Goal: Communication & Community: Participate in discussion

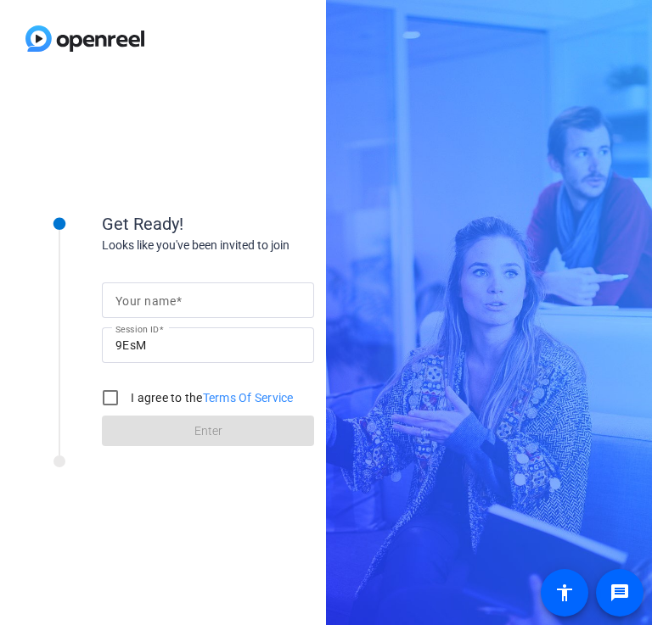
click at [156, 301] on mat-label "Your name" at bounding box center [145, 301] width 60 height 14
click at [156, 301] on input "Your name" at bounding box center [207, 300] width 185 height 20
type input "[PERSON_NAME]"
click at [114, 395] on input "I agree to the Terms Of Service" at bounding box center [110, 398] width 34 height 34
checkbox input "true"
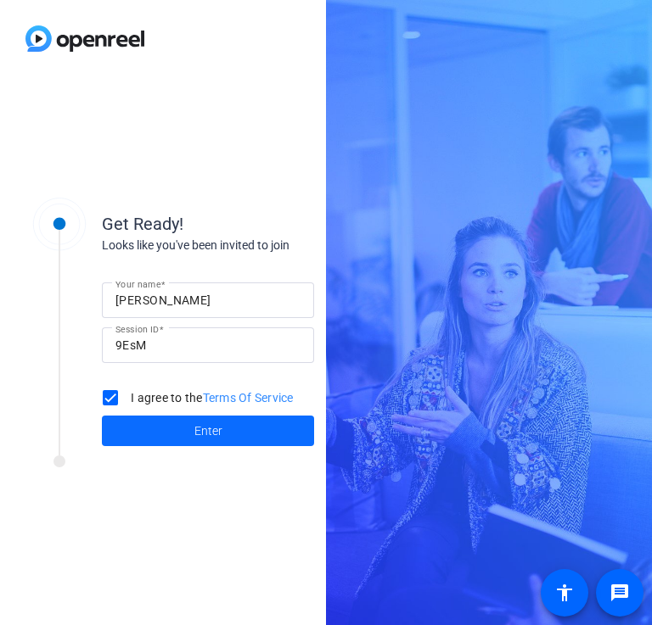
click at [234, 437] on span at bounding box center [208, 431] width 212 height 41
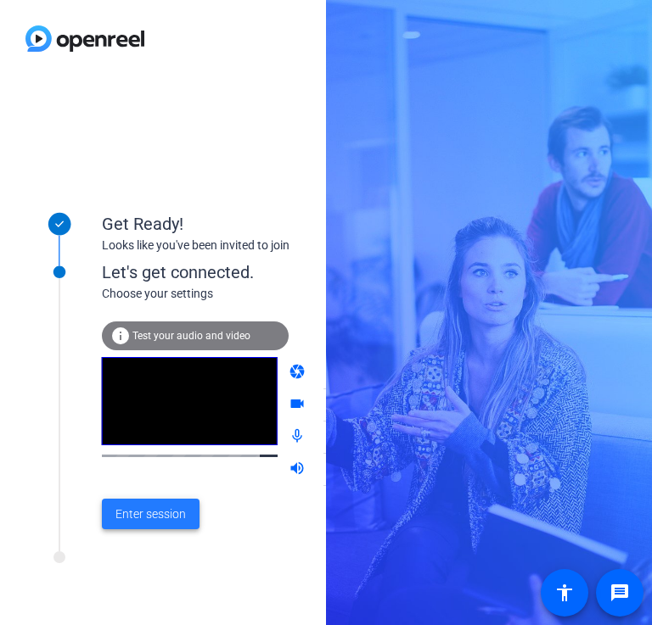
click at [149, 521] on span "Enter session" at bounding box center [150, 515] width 70 height 18
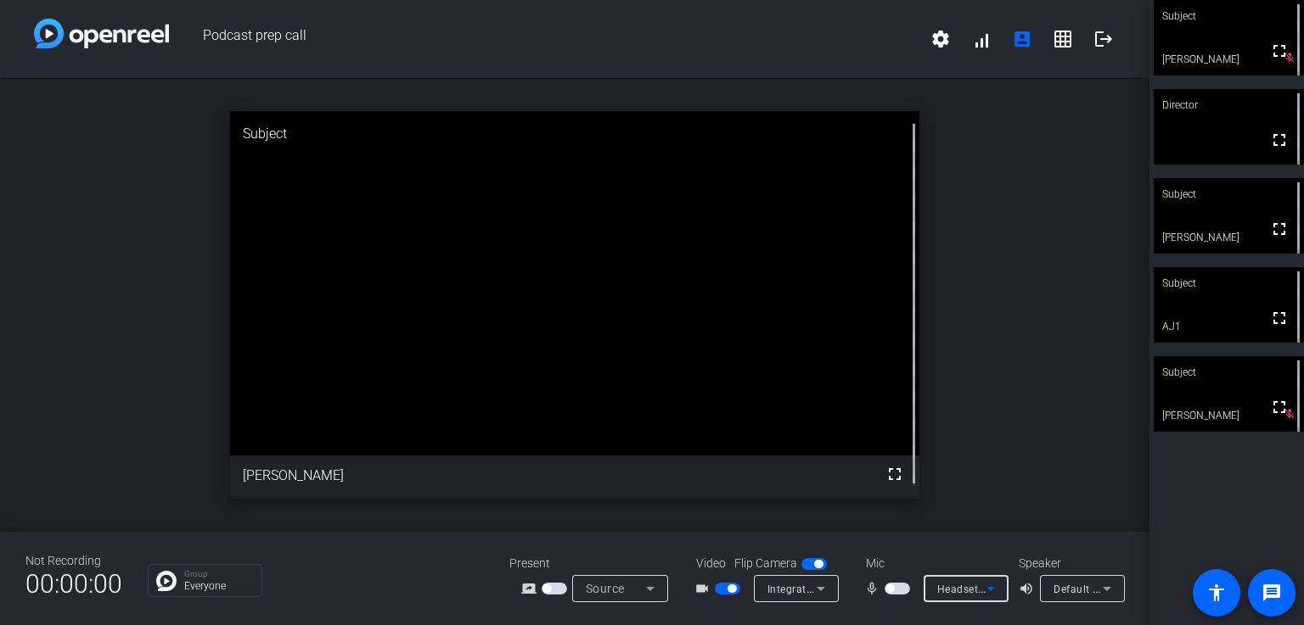
click at [651, 579] on div "Headset (Galaxy Buds+ (770D) Hands-Free AG Audio) (Bluetooth)" at bounding box center [961, 589] width 49 height 21
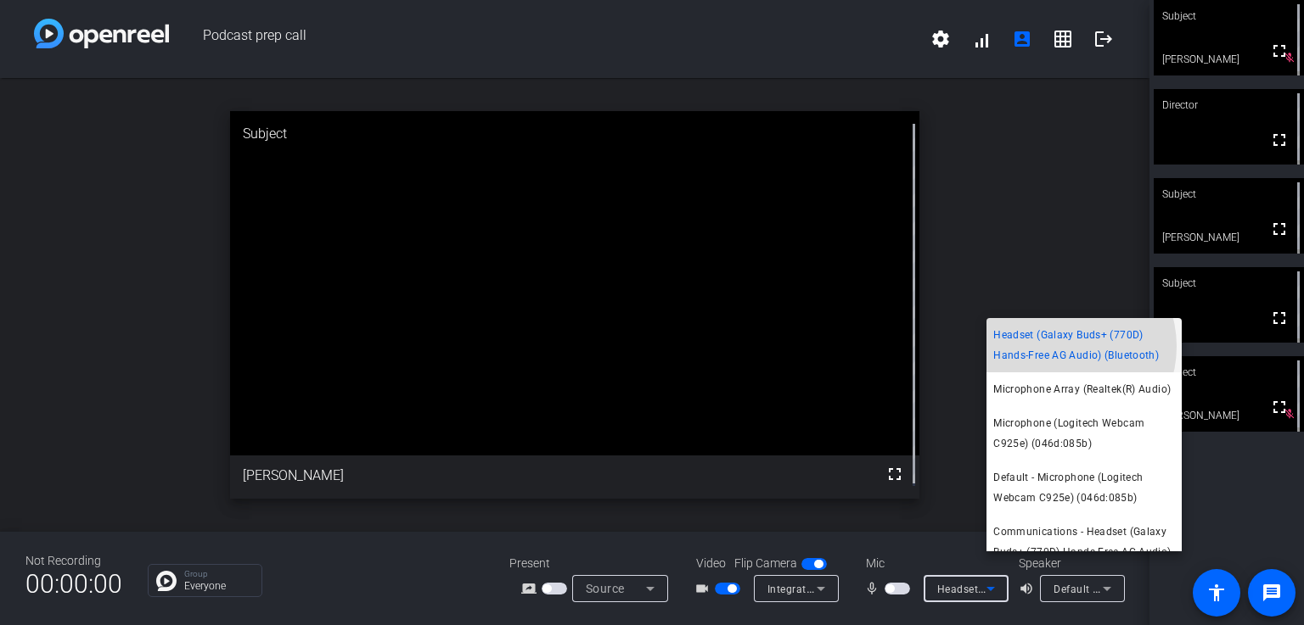
click at [651, 347] on span "Headset (Galaxy Buds+ (770D) Hands-Free AG Audio) (Bluetooth)" at bounding box center [1084, 345] width 182 height 41
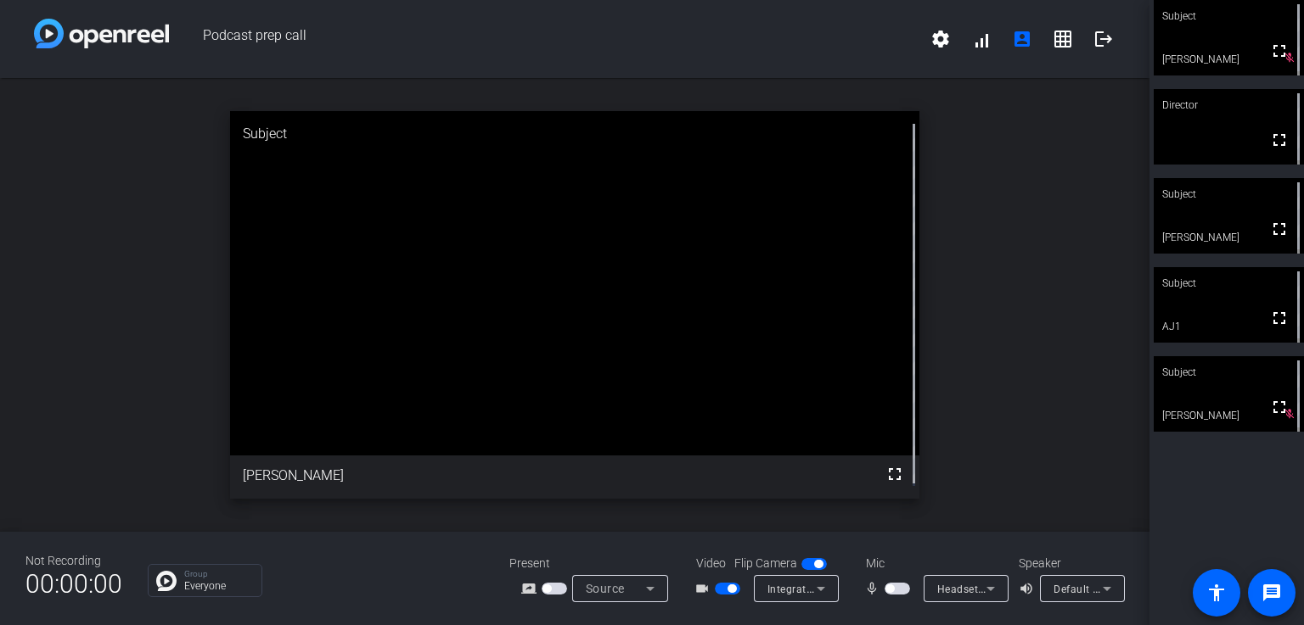
click at [651, 353] on div "open_in_new Subject fullscreen [PERSON_NAME]" at bounding box center [574, 305] width 1149 height 454
click at [651, 416] on div "open_in_new Subject fullscreen [PERSON_NAME]" at bounding box center [574, 305] width 1149 height 454
click at [651, 592] on div "Speaker volume_up Default - Headphones (Galaxy Buds+ (770D) Stereo) (Bluetooth)" at bounding box center [1070, 579] width 105 height 48
click at [651, 596] on span "Default - Headphones (Galaxy Buds+ (770D) Stereo) (Bluetooth)" at bounding box center [1211, 589] width 317 height 14
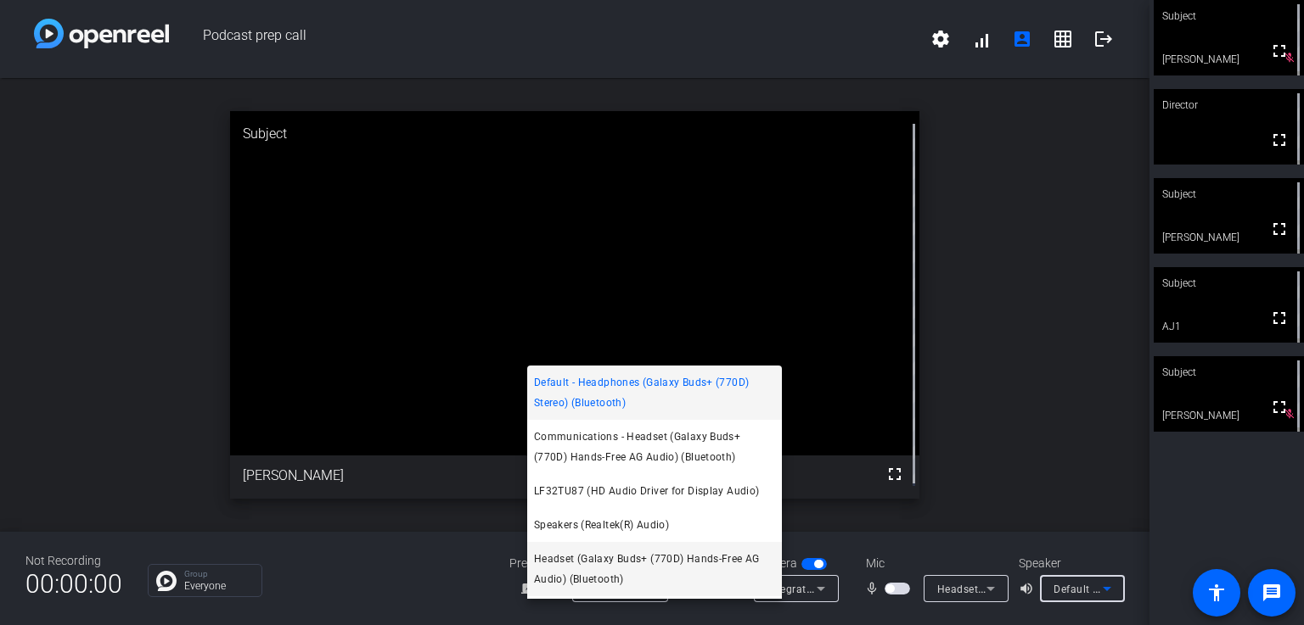
click at [630, 566] on span "Headset (Galaxy Buds+ (770D) Hands-Free AG Audio) (Bluetooth)" at bounding box center [654, 569] width 241 height 41
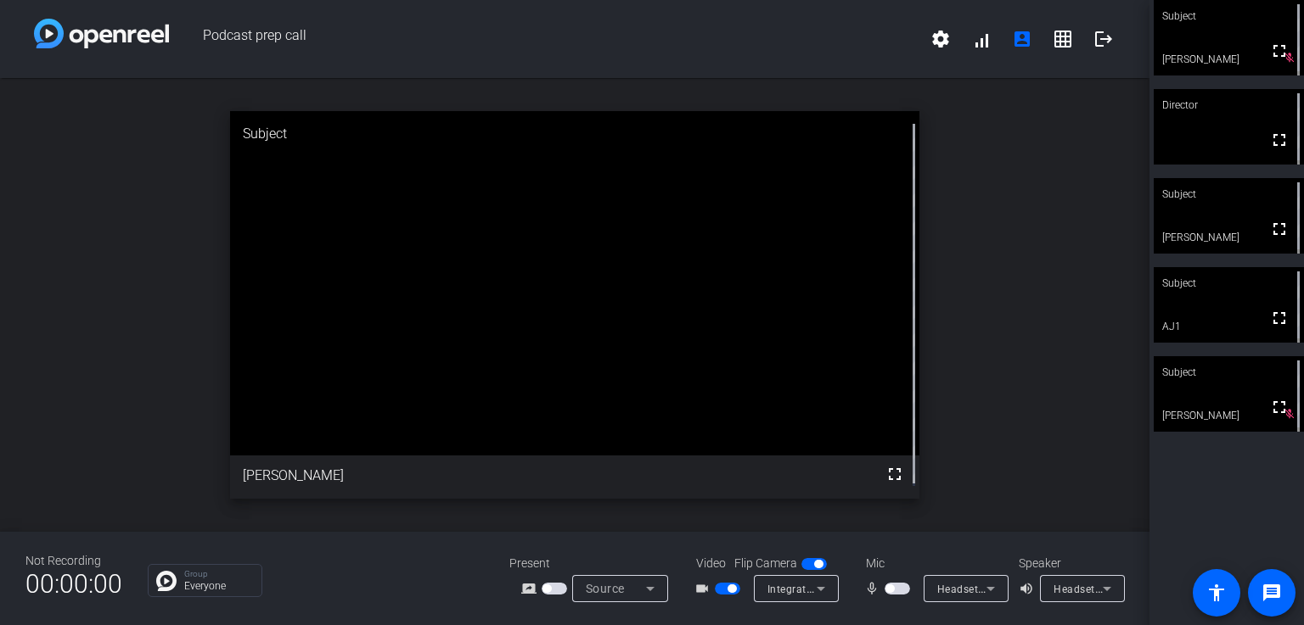
click at [651, 375] on div "open_in_new Subject fullscreen [PERSON_NAME]" at bounding box center [574, 305] width 1149 height 454
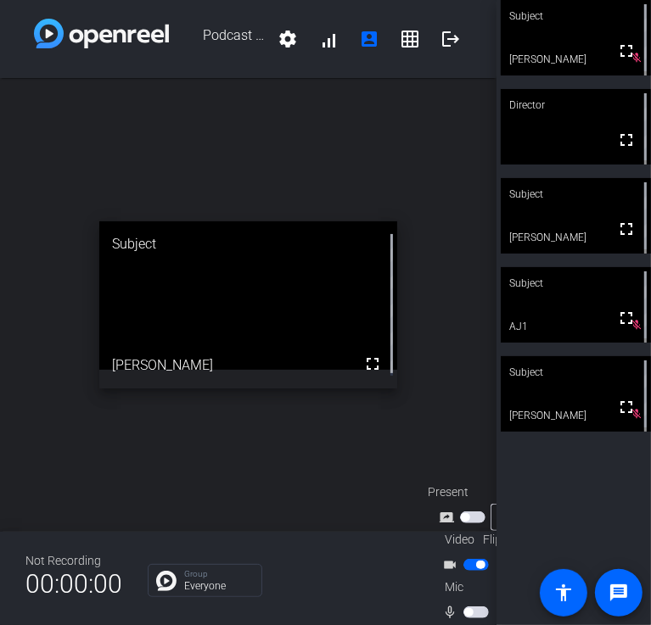
click at [242, 401] on div "open_in_new Subject fullscreen [PERSON_NAME]" at bounding box center [248, 305] width 496 height 454
click at [470, 609] on span "button" at bounding box center [475, 613] width 25 height 12
click at [469, 607] on span "button" at bounding box center [475, 613] width 25 height 12
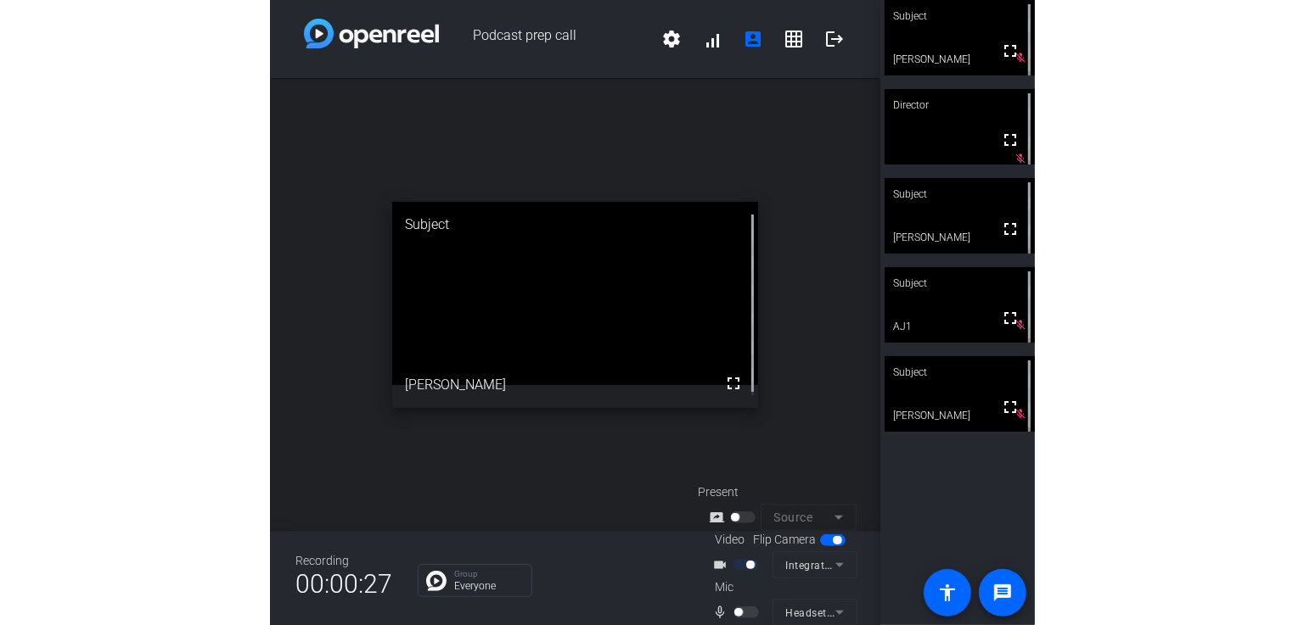
scroll to position [67, 0]
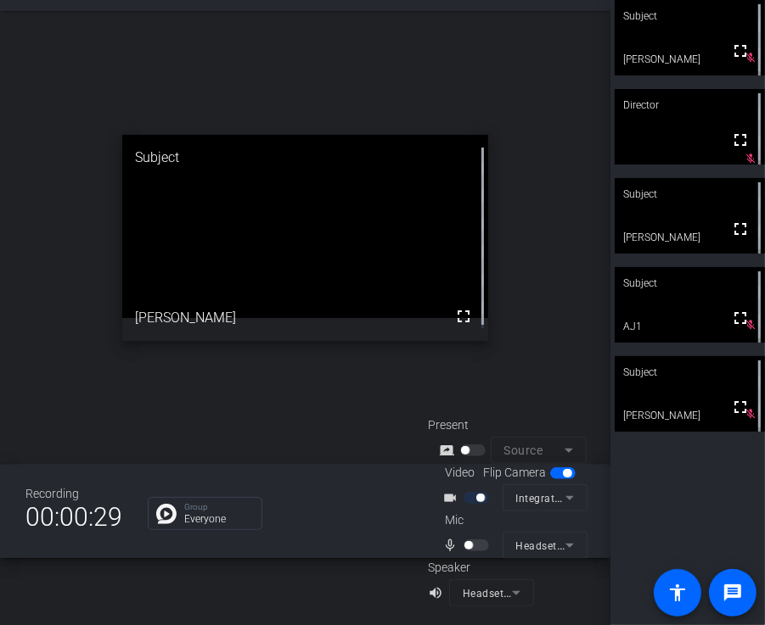
click at [474, 544] on div at bounding box center [477, 546] width 29 height 12
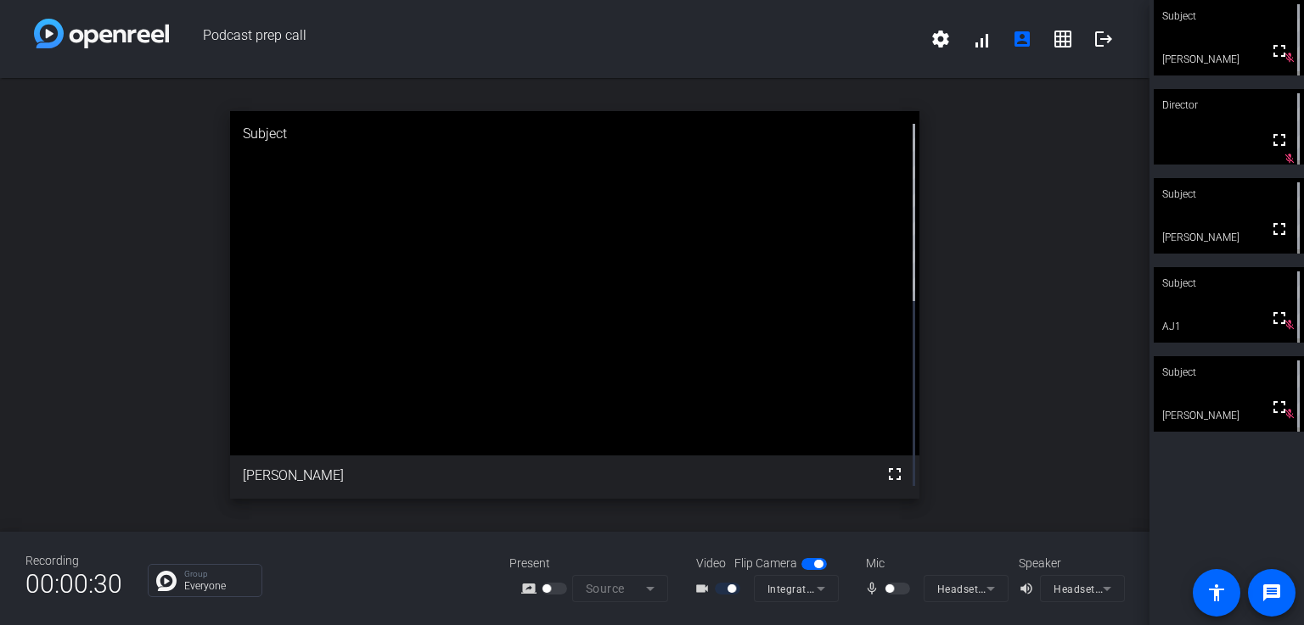
scroll to position [20, 0]
click at [651, 369] on div "open_in_new Subject fullscreen [PERSON_NAME]" at bounding box center [574, 305] width 1149 height 454
click at [651, 411] on div "open_in_new Subject fullscreen [PERSON_NAME]" at bounding box center [574, 305] width 1149 height 454
click at [651, 583] on div at bounding box center [898, 589] width 29 height 12
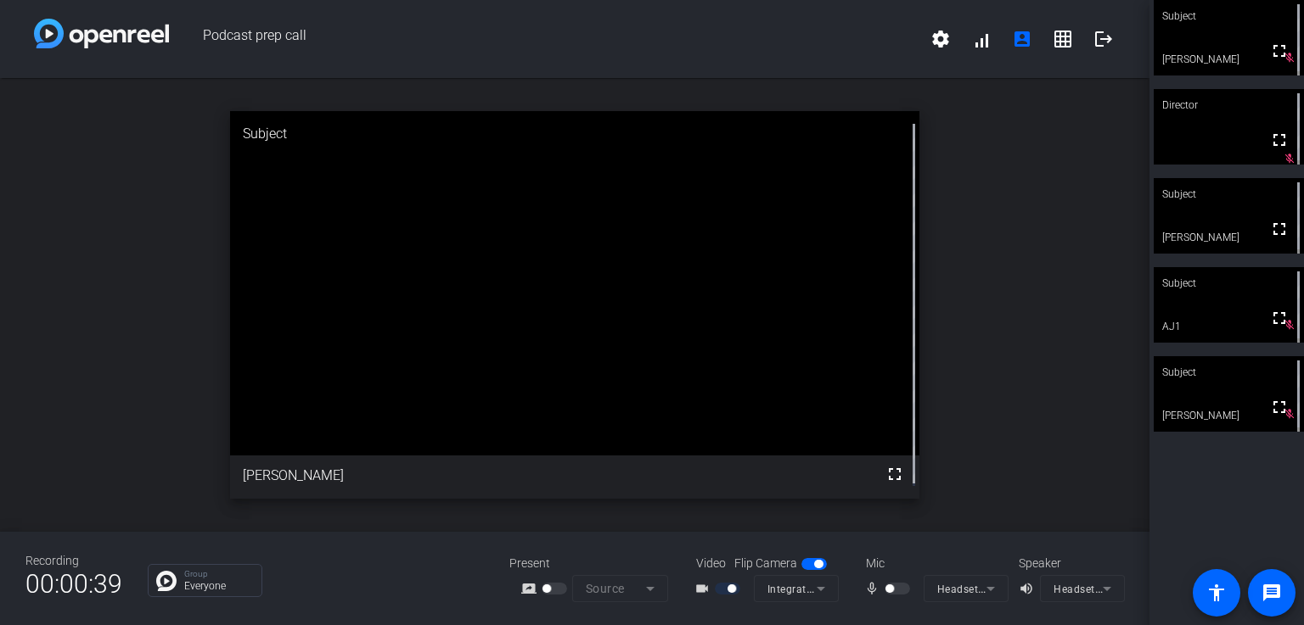
click at [651, 583] on div at bounding box center [898, 589] width 29 height 12
click at [651, 60] on mat-icon "fullscreen" at bounding box center [1279, 51] width 20 height 20
click at [651, 396] on div "open_in_new Subject fullscreen [PERSON_NAME]" at bounding box center [574, 305] width 1149 height 454
click at [651, 575] on mat-form-field "Headset (Galaxy Buds+ (770D) Hands-Free AG Audio) (Bluetooth)" at bounding box center [965, 588] width 85 height 27
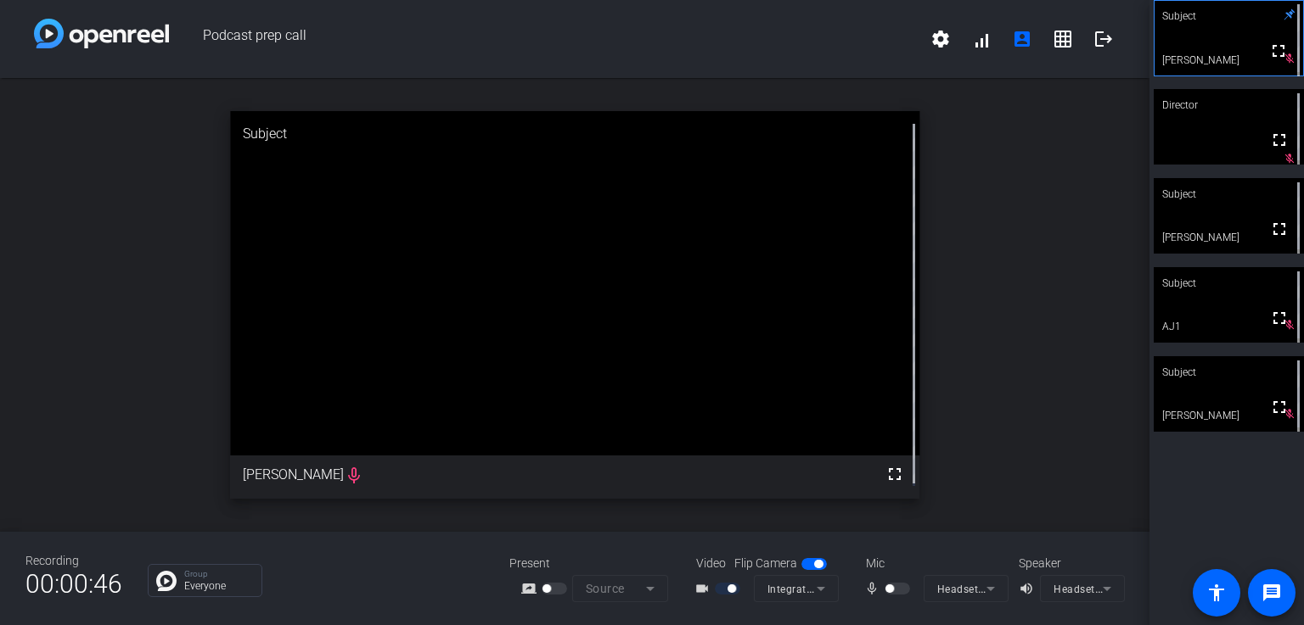
click at [651, 340] on div "open_in_new Subject fullscreen [PERSON_NAME]" at bounding box center [574, 305] width 1149 height 454
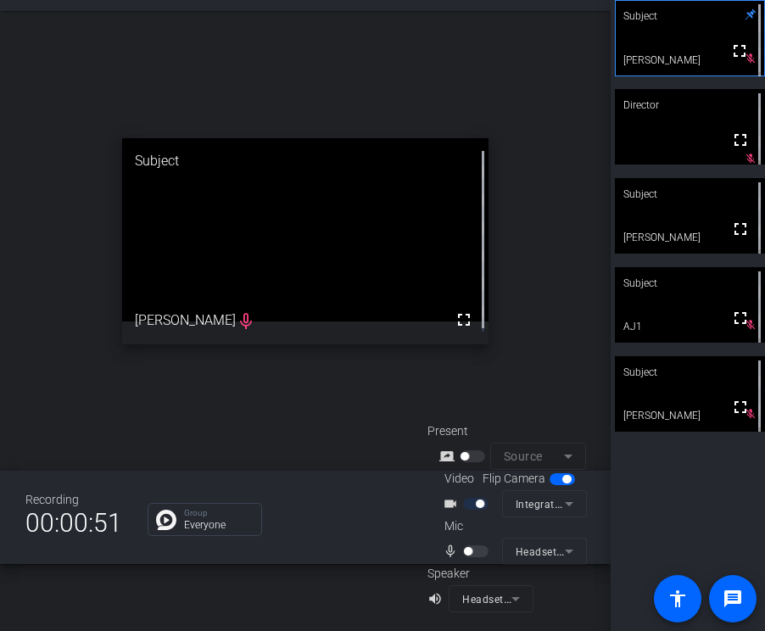
scroll to position [66, 0]
click at [472, 552] on div at bounding box center [477, 553] width 29 height 12
click at [473, 504] on div at bounding box center [477, 505] width 29 height 12
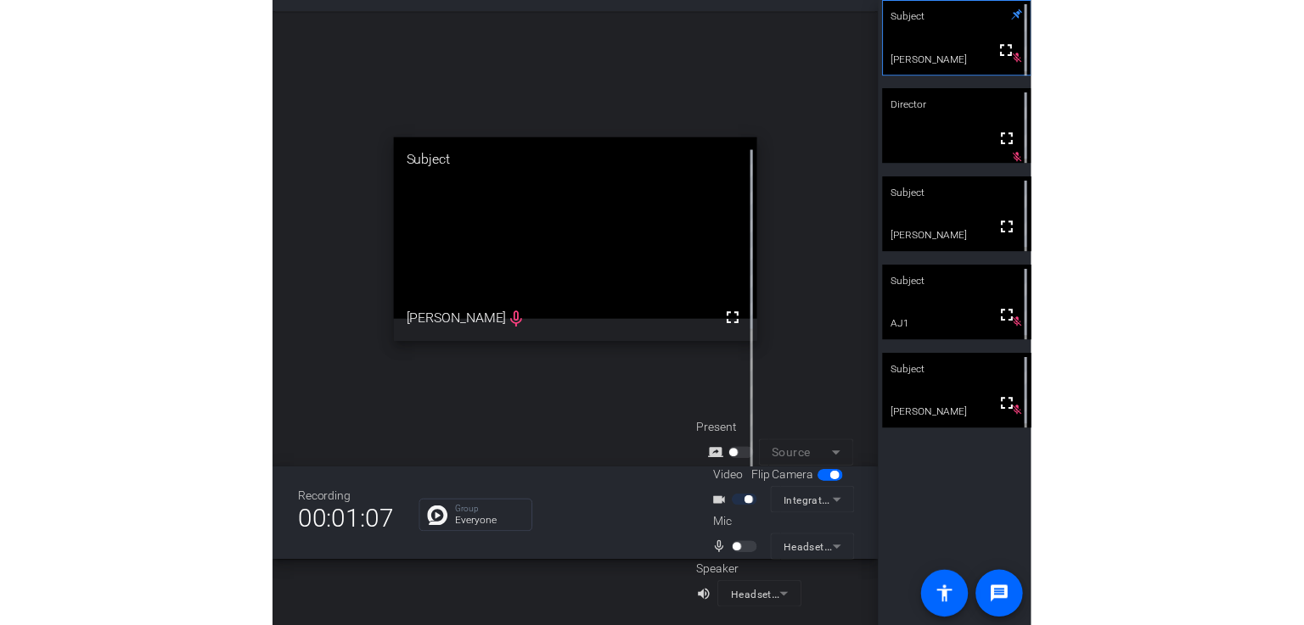
scroll to position [20, 0]
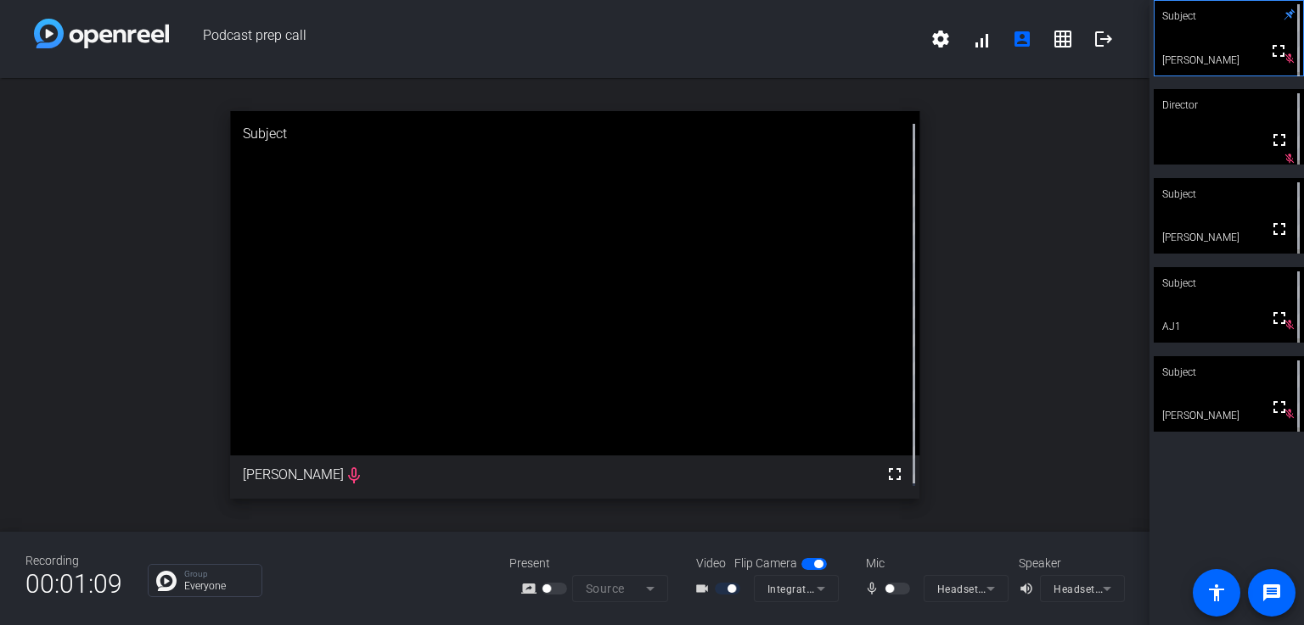
click at [651, 583] on div at bounding box center [898, 589] width 29 height 12
click at [651, 558] on span "button" at bounding box center [813, 564] width 25 height 12
click at [651, 583] on div at bounding box center [898, 589] width 29 height 12
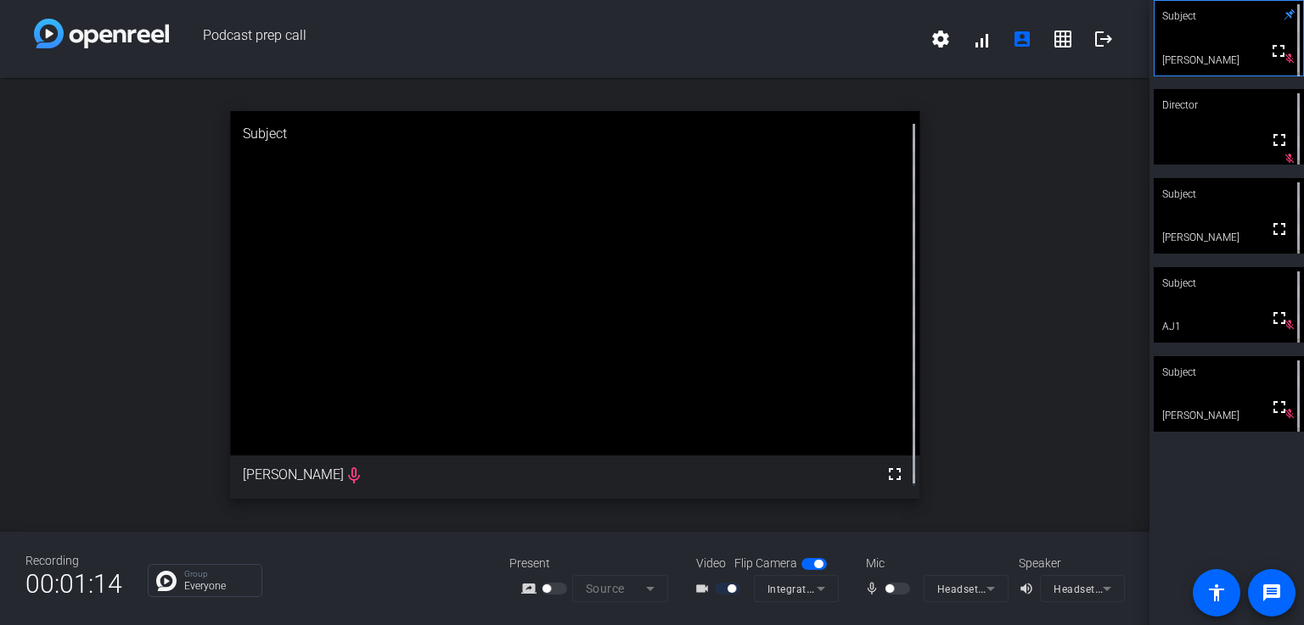
click at [651, 583] on div at bounding box center [898, 589] width 29 height 12
click at [651, 575] on mat-form-field "Headset (Galaxy Buds+ (770D) Hands-Free AG Audio) (Bluetooth)" at bounding box center [965, 588] width 85 height 27
drag, startPoint x: 1020, startPoint y: 538, endPoint x: 1103, endPoint y: 309, distance: 243.8
click at [651, 575] on mat-form-field "Headset (Galaxy Buds+ (770D) Hands-Free AG Audio) (Bluetooth)" at bounding box center [965, 588] width 85 height 27
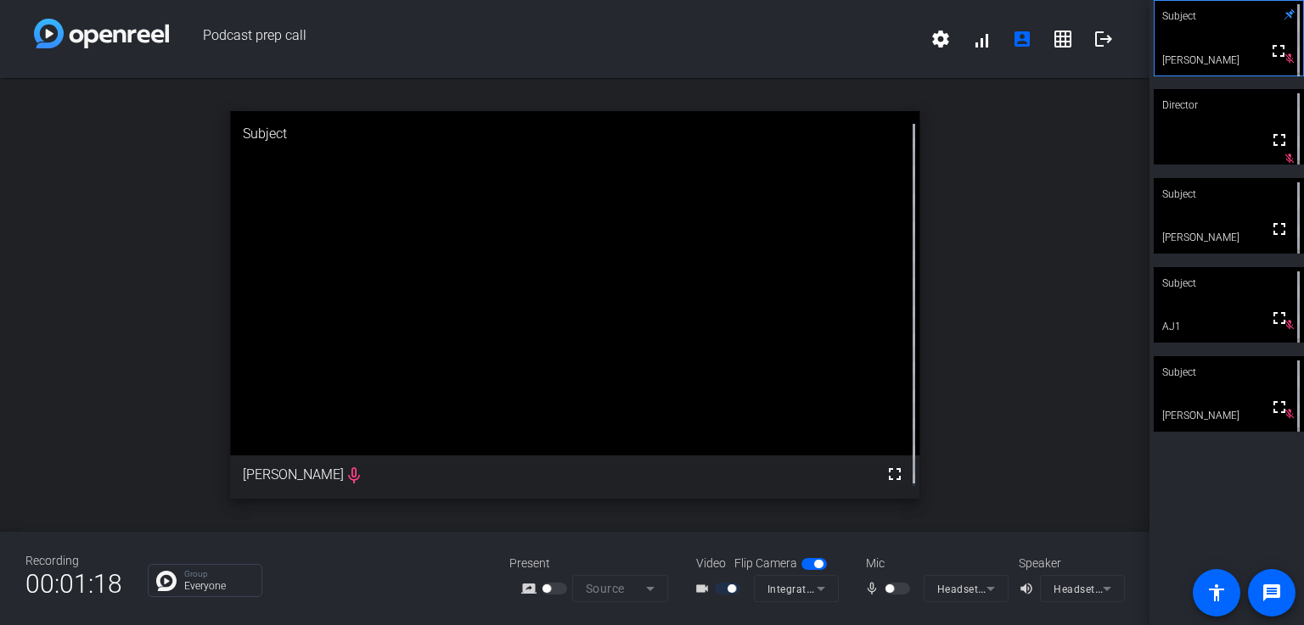
click at [651, 594] on mat-form-field "Headset (Galaxy Buds+ (770D) Hands-Free AG Audio) (Bluetooth)" at bounding box center [1082, 588] width 85 height 27
click at [651, 589] on mat-icon "volume_up" at bounding box center [1028, 589] width 20 height 20
click at [130, 78] on div "open_in_new Subject fullscreen [PERSON_NAME]" at bounding box center [574, 305] width 1149 height 454
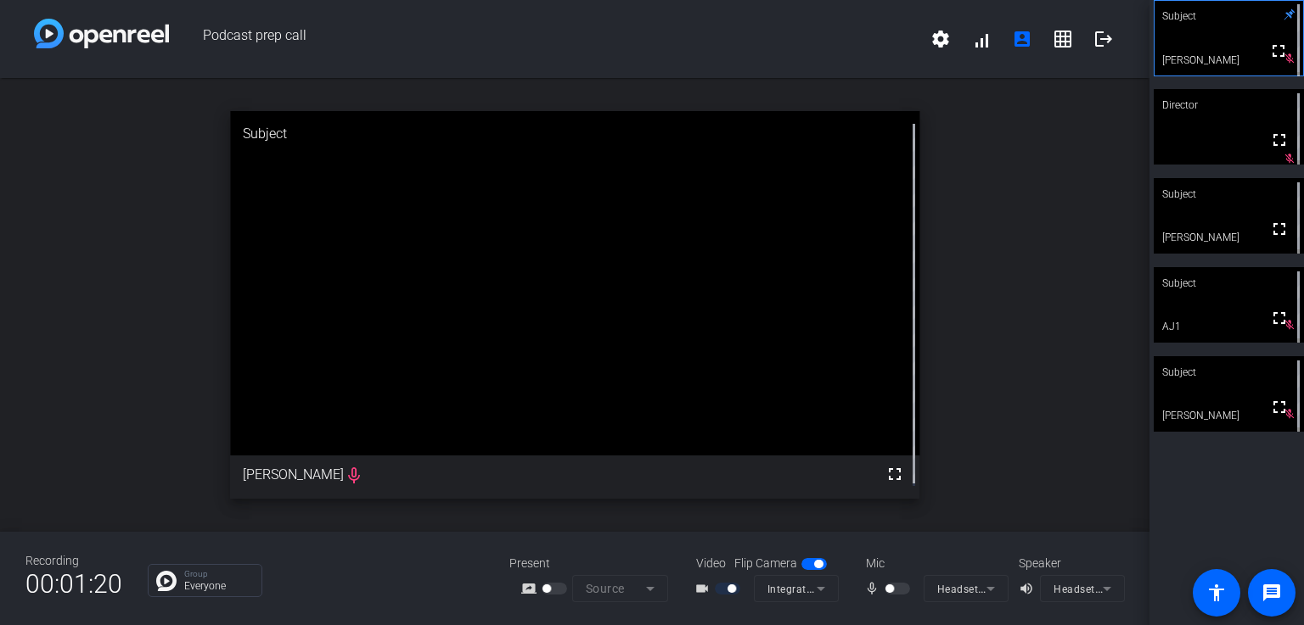
click at [651, 257] on div "open_in_new Subject fullscreen [PERSON_NAME]" at bounding box center [574, 305] width 1149 height 454
click at [651, 580] on mat-slide-toggle at bounding box center [898, 589] width 29 height 18
click at [651, 362] on div "open_in_new Subject fullscreen [PERSON_NAME]" at bounding box center [574, 305] width 1149 height 454
click at [651, 585] on span "button" at bounding box center [889, 589] width 8 height 8
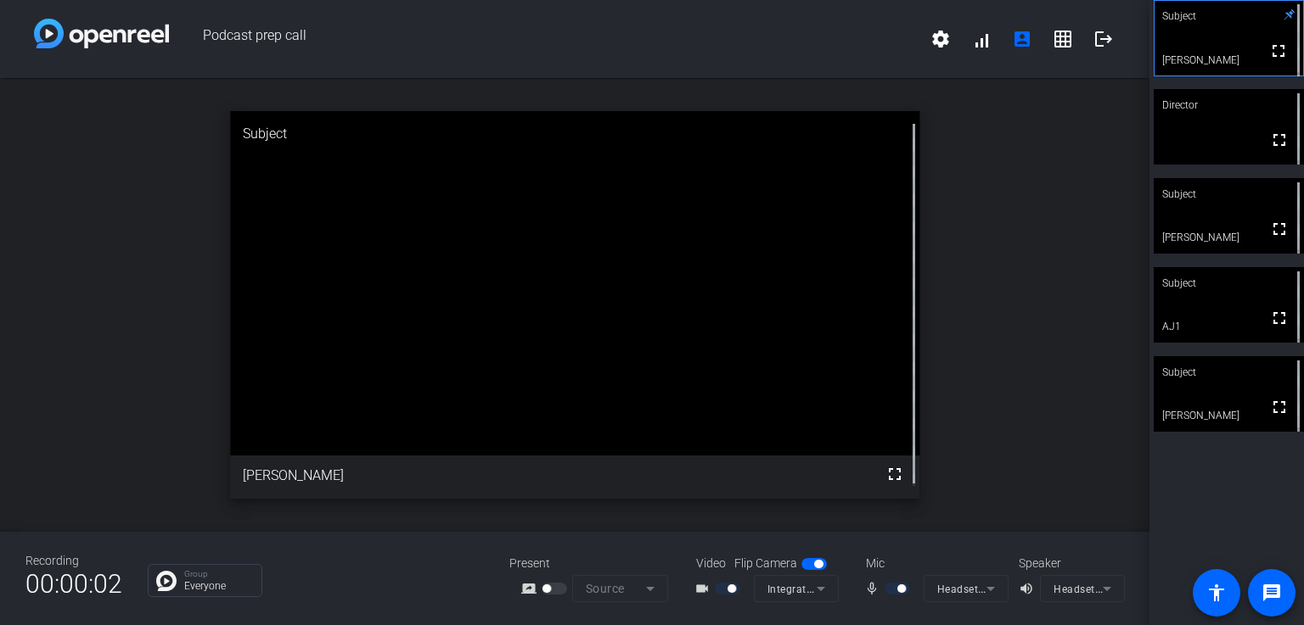
click at [651, 583] on div at bounding box center [898, 589] width 29 height 12
click at [651, 575] on mat-form-field "Headset (Galaxy Buds+ (770D) Hands-Free AG Audio) (Bluetooth)" at bounding box center [965, 588] width 85 height 27
click at [651, 583] on div at bounding box center [898, 589] width 29 height 12
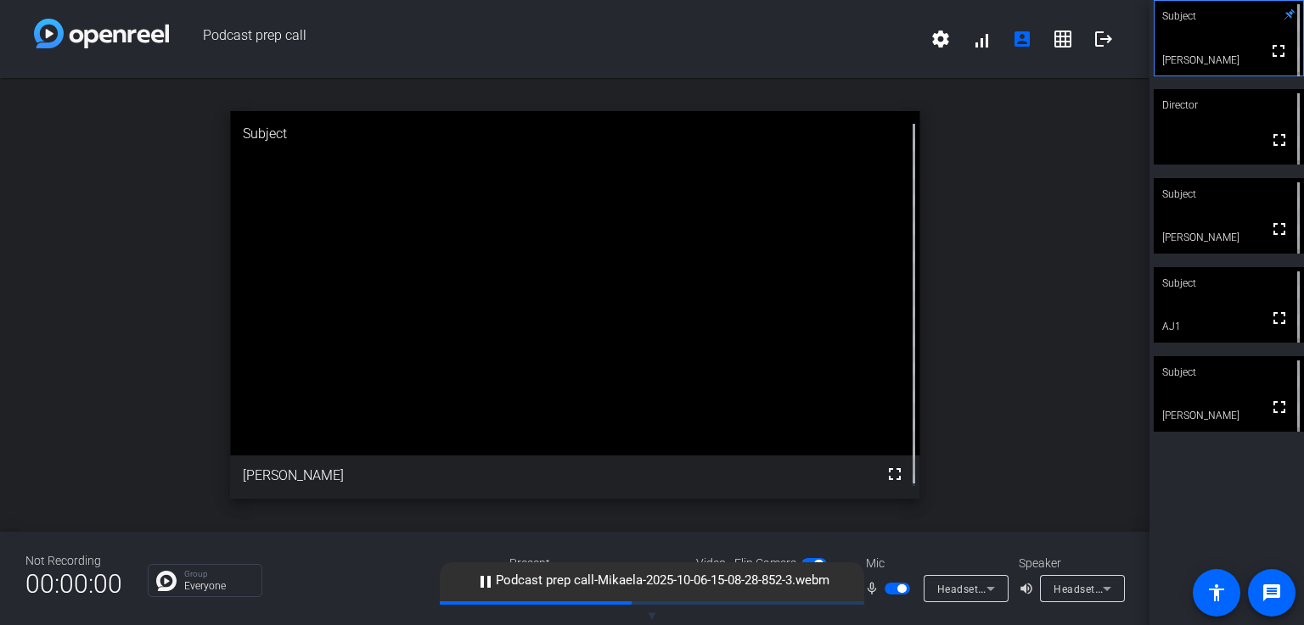
click at [651, 356] on div "open_in_new Subject fullscreen [PERSON_NAME]" at bounding box center [574, 305] width 1149 height 454
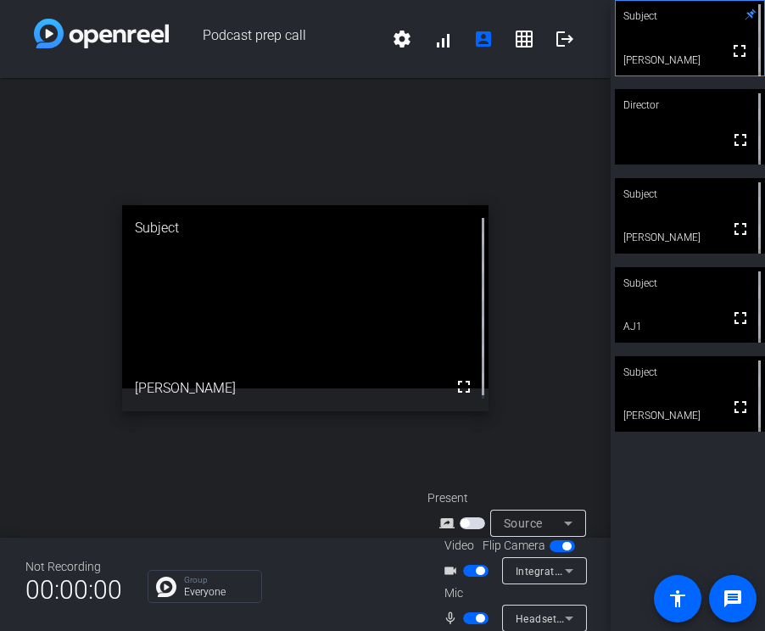
scroll to position [1, 0]
click at [476, 569] on span "button" at bounding box center [480, 570] width 8 height 8
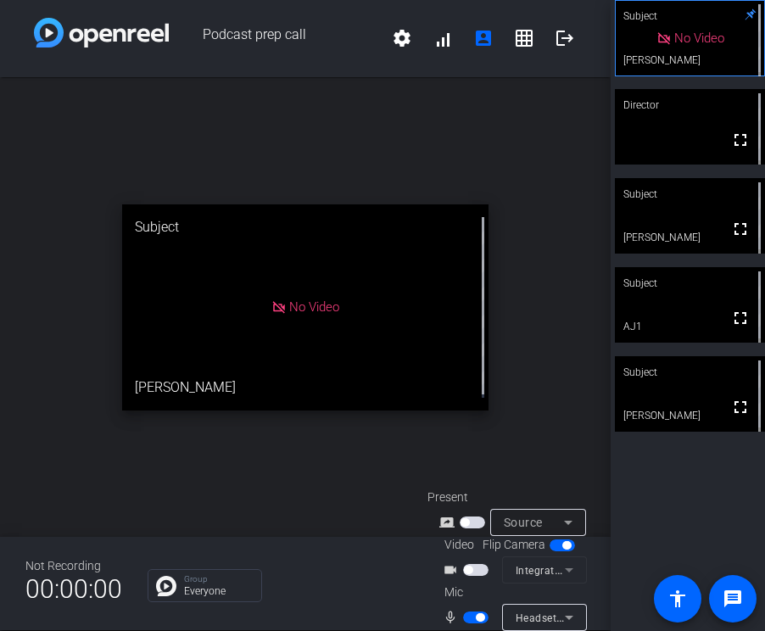
click at [475, 569] on span "button" at bounding box center [475, 570] width 25 height 12
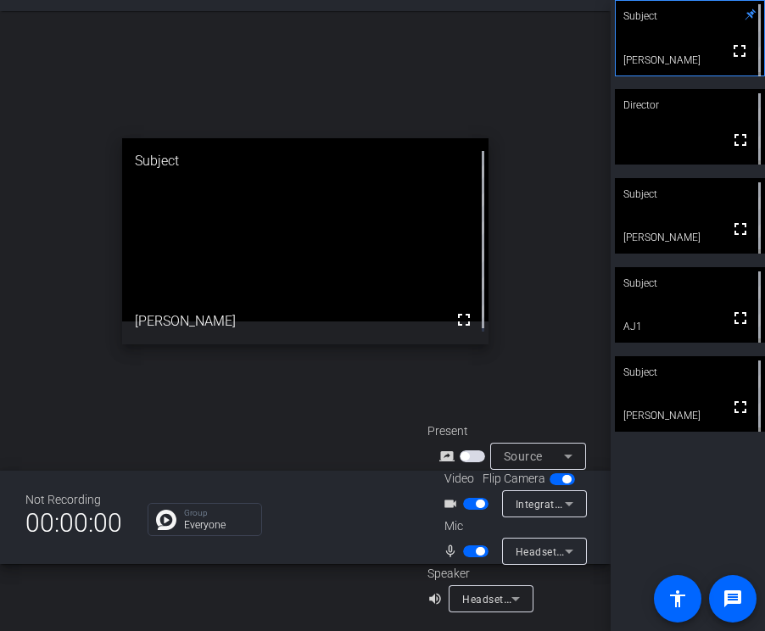
scroll to position [65, 0]
click at [539, 162] on div "open_in_new Subject fullscreen [PERSON_NAME]" at bounding box center [305, 243] width 611 height 460
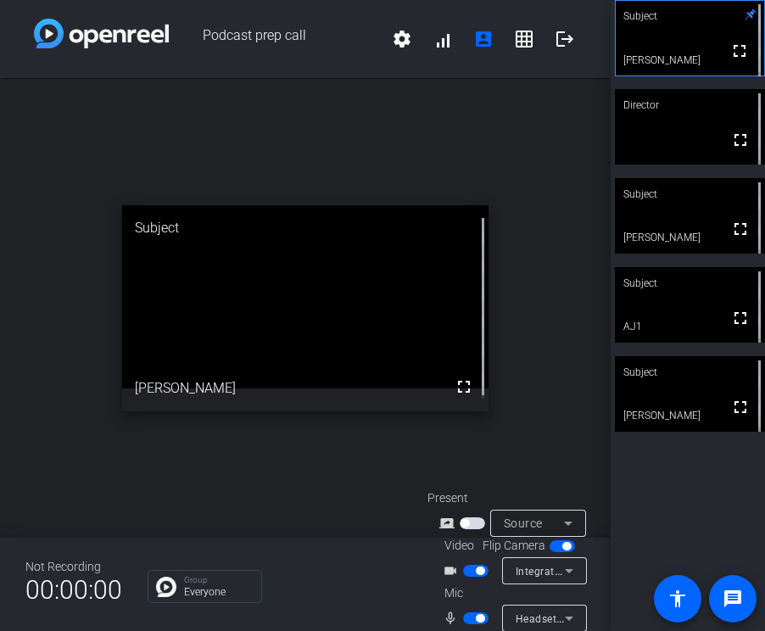
scroll to position [2, 0]
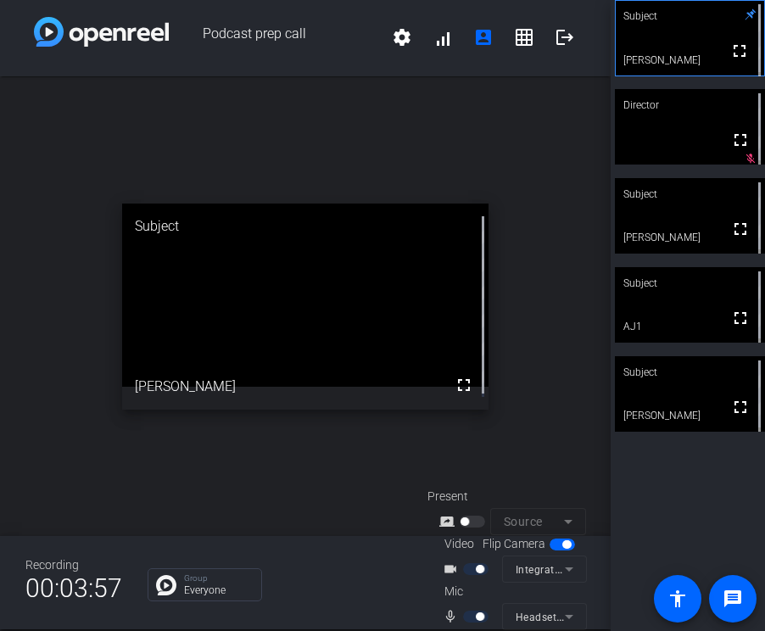
drag, startPoint x: 586, startPoint y: 347, endPoint x: 857, endPoint y: 356, distance: 270.9
click at [651, 356] on html "Podcast prep call settings signal_cellular_alt account_box grid_on logout open_…" at bounding box center [382, 315] width 765 height 631
click at [526, 181] on div "open_in_new Subject fullscreen [PERSON_NAME]" at bounding box center [305, 306] width 611 height 460
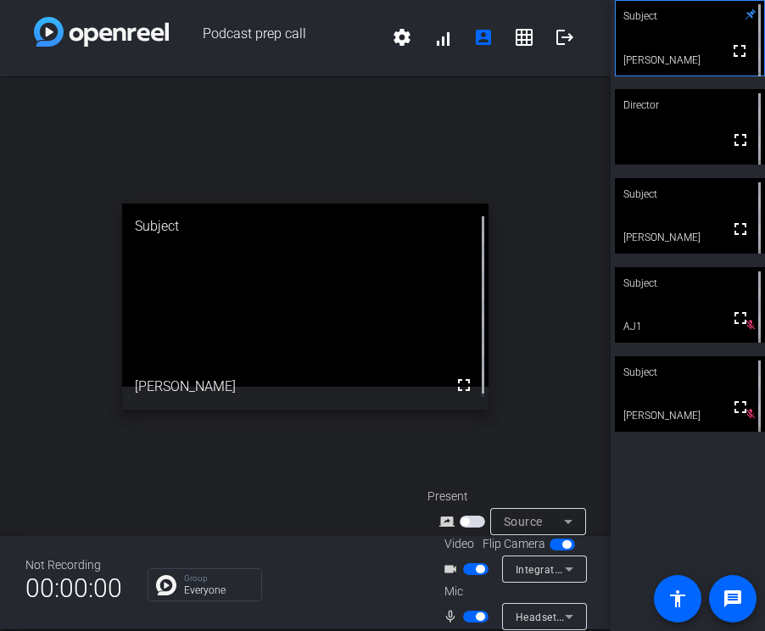
click at [468, 618] on span "button" at bounding box center [475, 617] width 25 height 12
click at [475, 624] on mat-slide-toggle at bounding box center [477, 617] width 29 height 18
click at [468, 613] on span "button" at bounding box center [468, 617] width 8 height 8
click at [468, 620] on span "button" at bounding box center [475, 617] width 25 height 12
click at [470, 614] on span "button" at bounding box center [468, 617] width 8 height 8
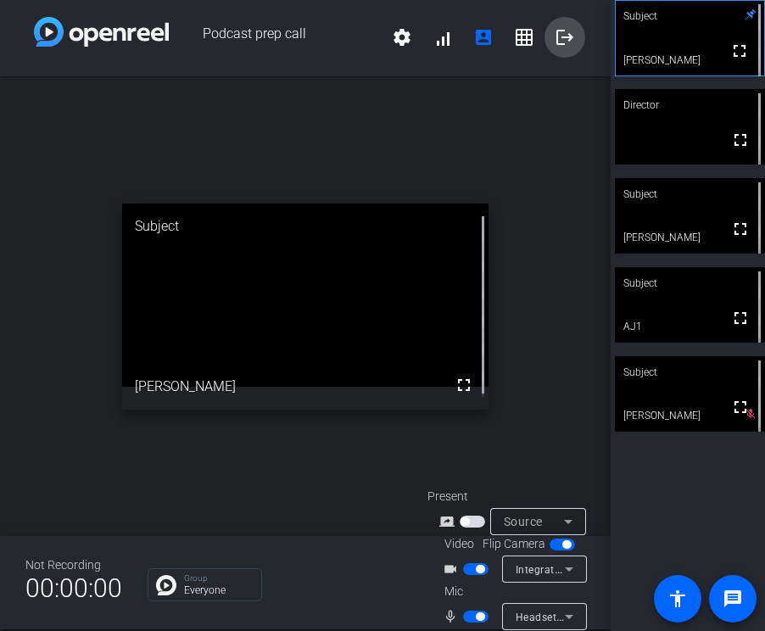
click at [555, 36] on mat-icon "logout" at bounding box center [565, 37] width 20 height 20
